Goal: Task Accomplishment & Management: Use online tool/utility

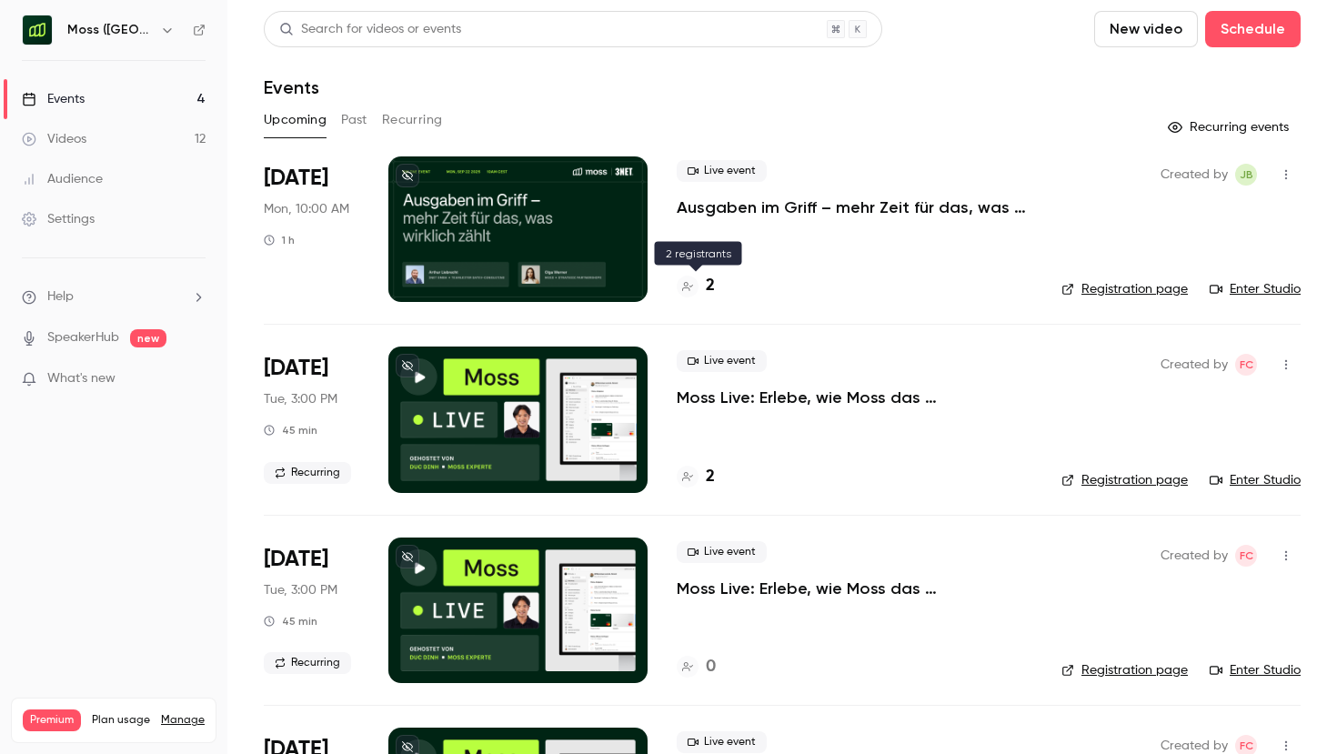
click at [706, 287] on h4 "2" at bounding box center [710, 286] width 9 height 25
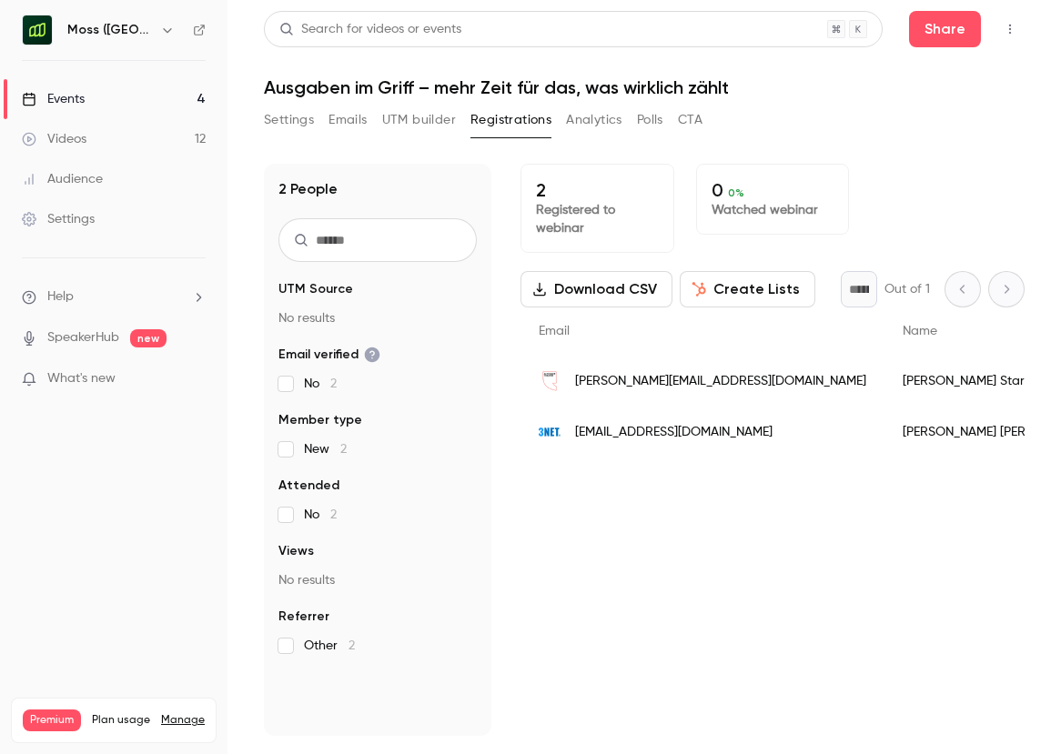
click at [598, 294] on button "Download CSV" at bounding box center [596, 289] width 152 height 36
